Goal: Check status: Check status

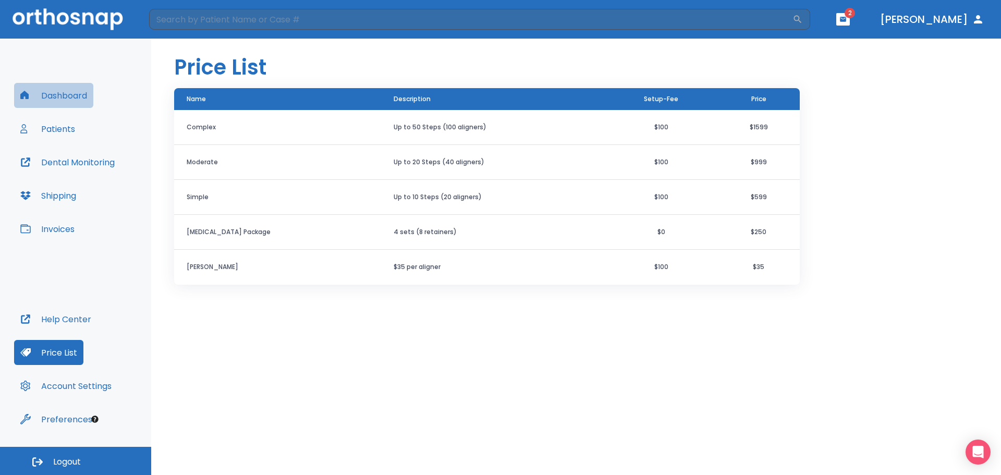
click at [54, 96] on button "Dashboard" at bounding box center [53, 95] width 79 height 25
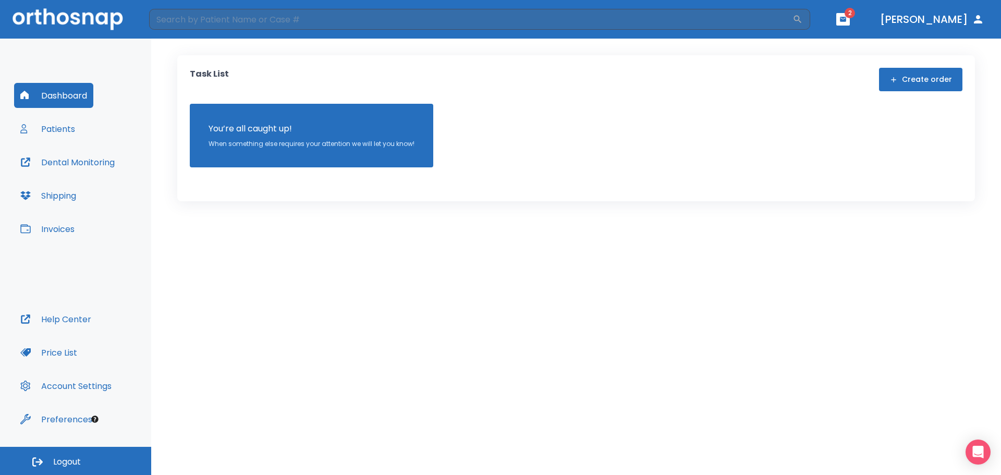
click at [56, 131] on button "Patients" at bounding box center [47, 128] width 67 height 25
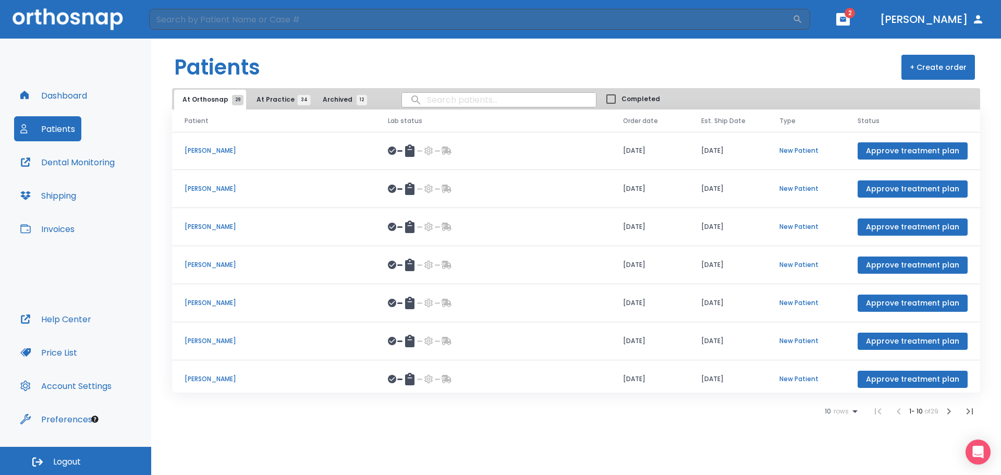
click at [445, 100] on input "search" at bounding box center [499, 100] width 194 height 20
type input "jerem"
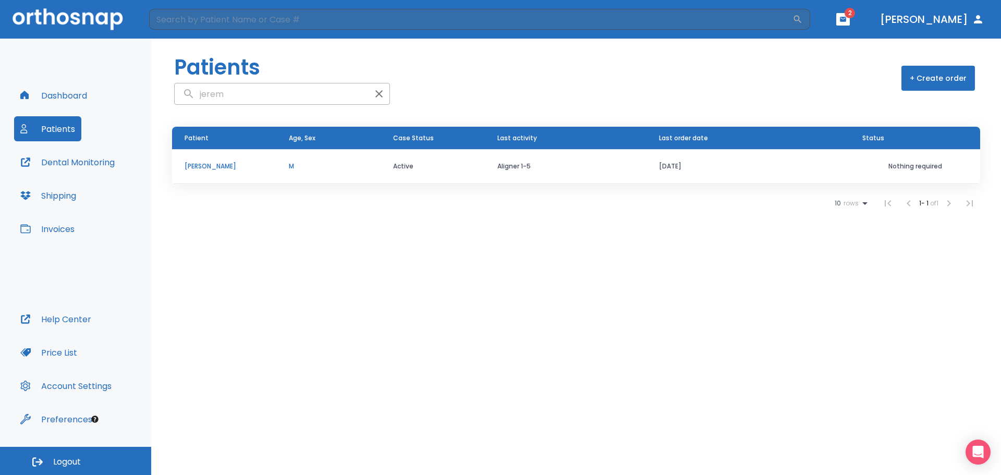
click at [193, 176] on td "[PERSON_NAME]" at bounding box center [224, 166] width 104 height 35
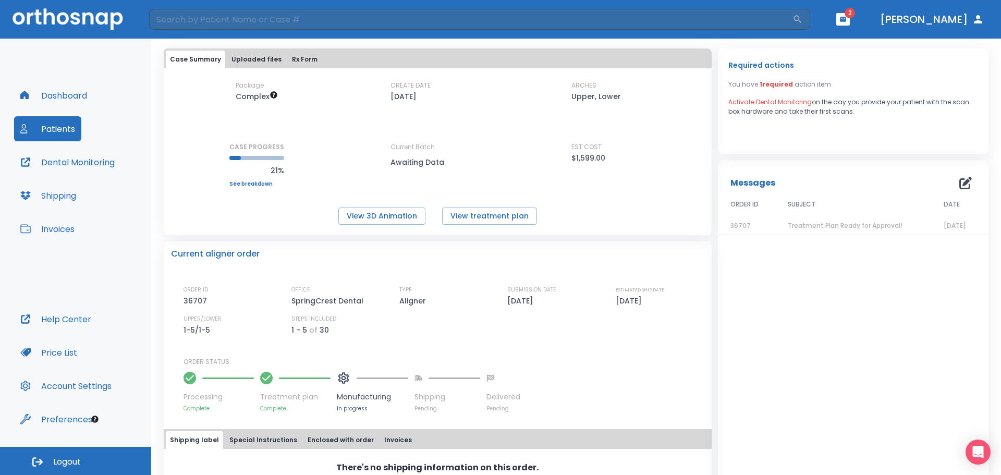
scroll to position [90, 0]
